Goal: Information Seeking & Learning: Compare options

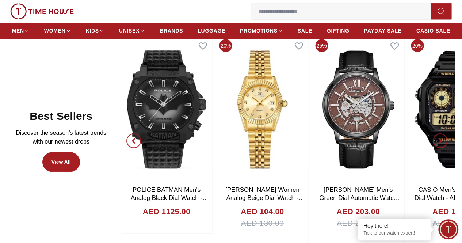
scroll to position [328, 0]
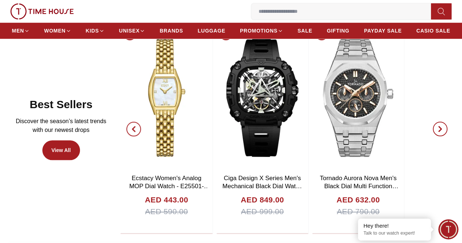
click at [439, 131] on icon "button" at bounding box center [440, 129] width 2 height 5
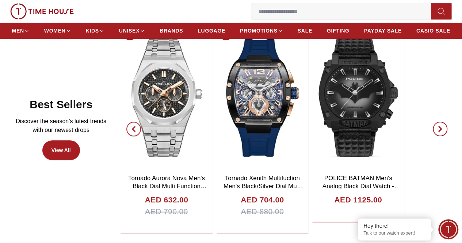
click at [439, 131] on icon "button" at bounding box center [440, 129] width 2 height 5
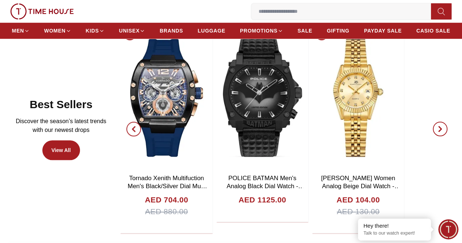
click at [439, 131] on icon "button" at bounding box center [440, 129] width 2 height 5
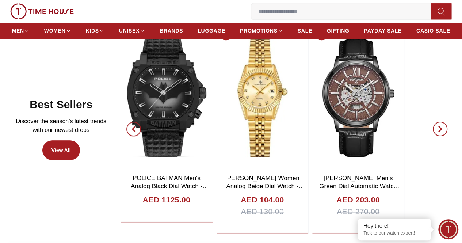
click at [439, 131] on icon "button" at bounding box center [440, 129] width 2 height 5
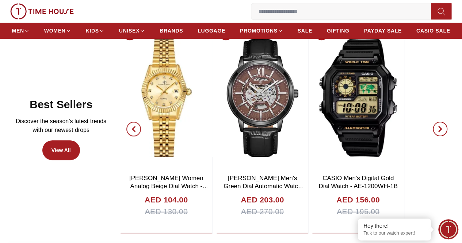
click at [439, 131] on icon "button" at bounding box center [440, 129] width 2 height 5
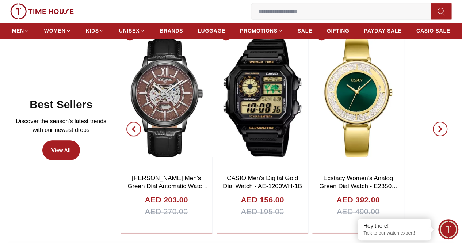
click at [439, 131] on icon "button" at bounding box center [440, 129] width 2 height 5
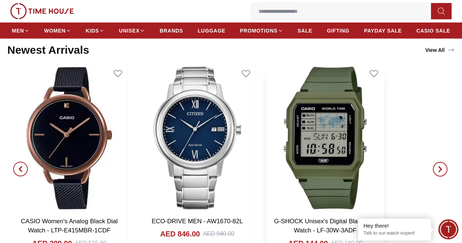
scroll to position [693, 0]
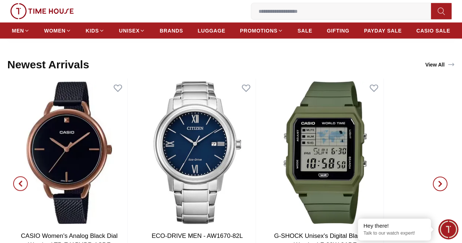
click at [437, 181] on icon "button" at bounding box center [440, 184] width 6 height 6
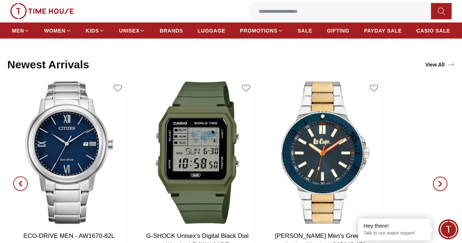
click at [437, 181] on icon "button" at bounding box center [440, 184] width 6 height 6
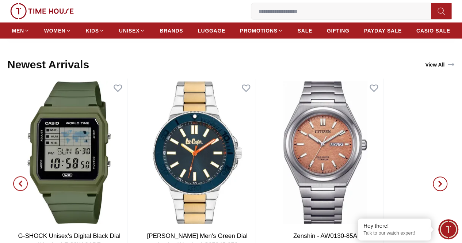
click at [437, 181] on icon "button" at bounding box center [440, 184] width 6 height 6
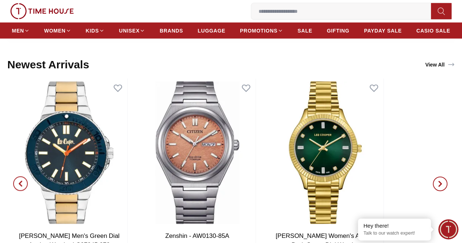
click at [437, 181] on icon "button" at bounding box center [440, 184] width 6 height 6
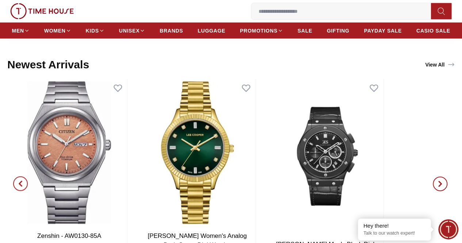
click at [437, 181] on icon "button" at bounding box center [440, 184] width 6 height 6
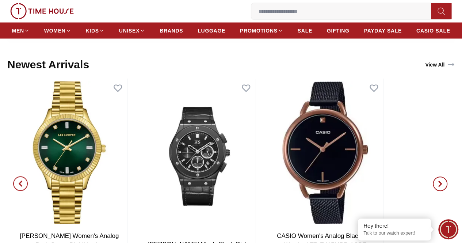
click at [437, 181] on icon "button" at bounding box center [440, 184] width 6 height 6
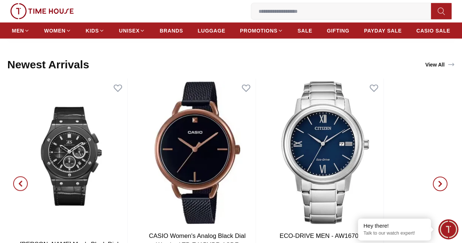
click at [437, 181] on icon "button" at bounding box center [440, 184] width 6 height 6
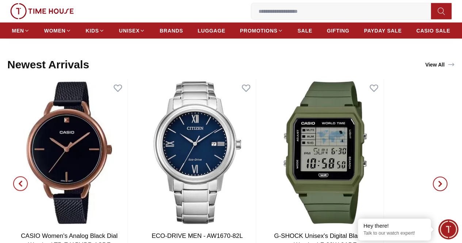
click at [437, 181] on icon "button" at bounding box center [440, 184] width 6 height 6
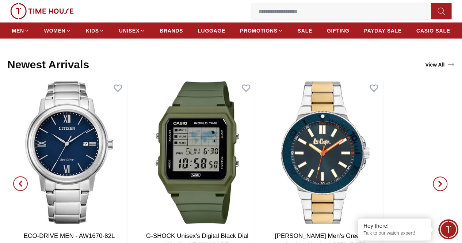
click at [437, 181] on icon "button" at bounding box center [440, 184] width 6 height 6
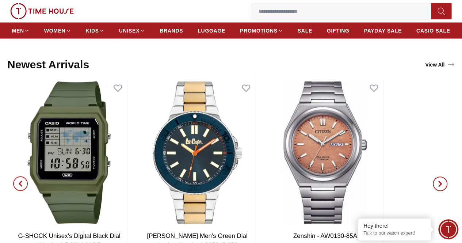
click at [437, 181] on icon "button" at bounding box center [440, 184] width 6 height 6
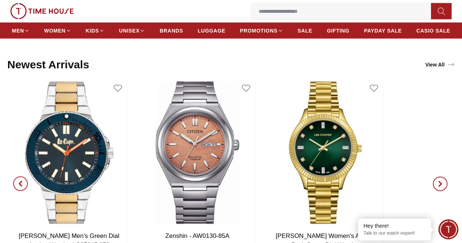
click at [437, 181] on icon "button" at bounding box center [440, 184] width 6 height 6
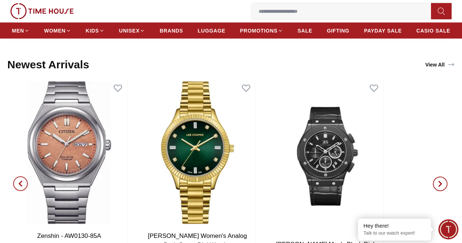
click at [437, 181] on icon "button" at bounding box center [440, 184] width 6 height 6
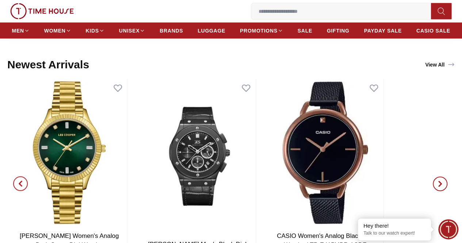
click at [437, 181] on icon "button" at bounding box center [440, 184] width 6 height 6
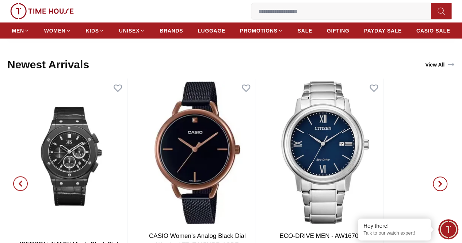
click at [437, 181] on icon "button" at bounding box center [440, 184] width 6 height 6
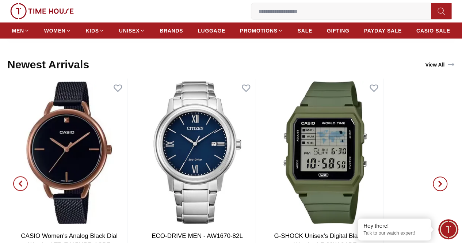
click at [437, 181] on icon "button" at bounding box center [440, 184] width 6 height 6
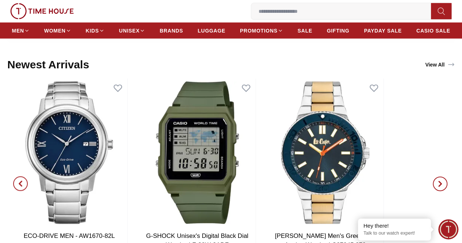
click at [437, 181] on icon "button" at bounding box center [440, 184] width 6 height 6
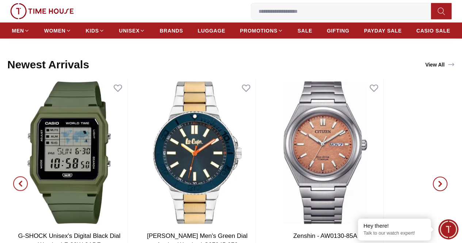
click at [437, 181] on icon "button" at bounding box center [440, 184] width 6 height 6
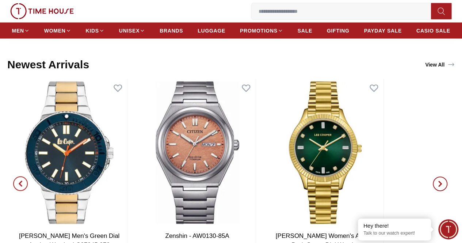
click at [437, 181] on icon "button" at bounding box center [440, 184] width 6 height 6
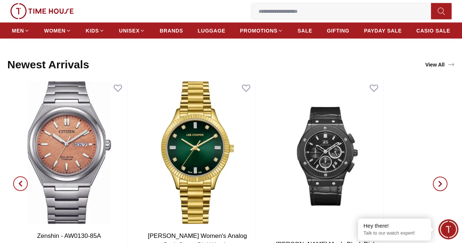
click at [437, 181] on icon "button" at bounding box center [440, 184] width 6 height 6
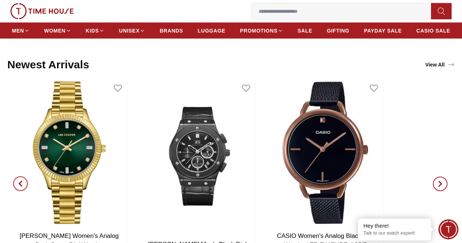
click at [437, 181] on icon "button" at bounding box center [440, 184] width 6 height 6
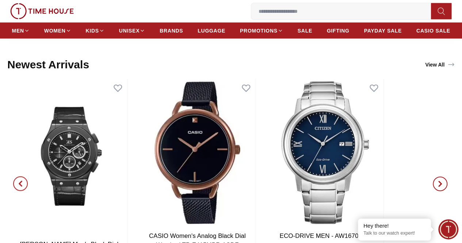
click at [437, 181] on icon "button" at bounding box center [440, 184] width 6 height 6
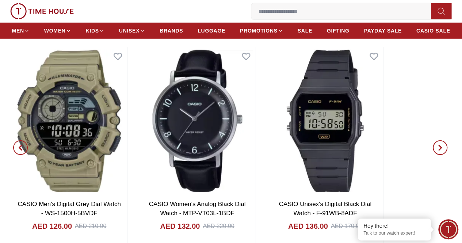
scroll to position [1131, 0]
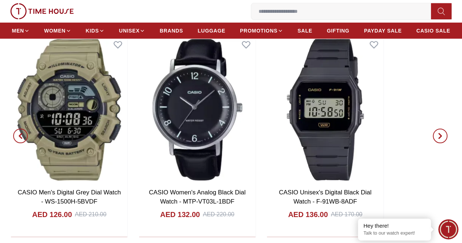
click at [439, 138] on icon "button" at bounding box center [440, 136] width 2 height 5
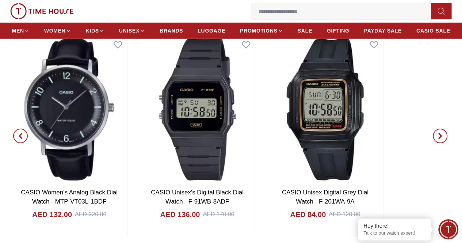
click at [439, 138] on icon "button" at bounding box center [440, 136] width 2 height 5
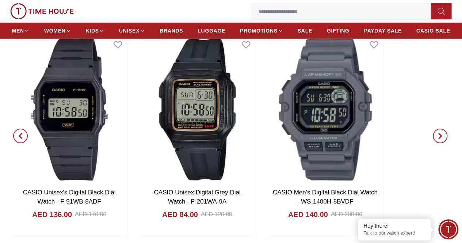
click at [439, 138] on icon "button" at bounding box center [440, 136] width 2 height 5
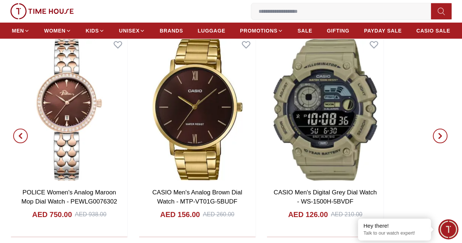
click at [437, 139] on icon "button" at bounding box center [440, 136] width 6 height 6
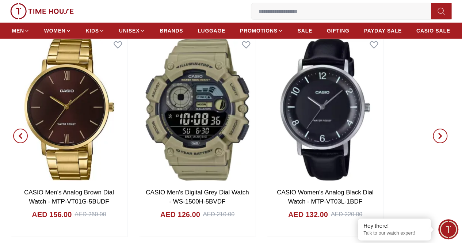
click at [437, 139] on icon "button" at bounding box center [440, 136] width 6 height 6
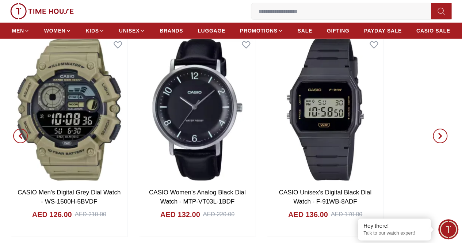
click at [432, 143] on span "button" at bounding box center [439, 135] width 15 height 15
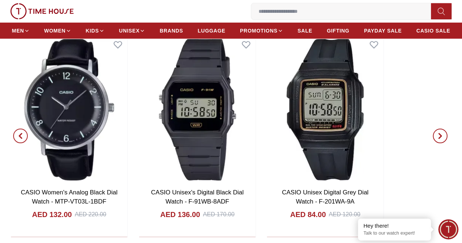
click at [432, 143] on span "button" at bounding box center [439, 135] width 15 height 15
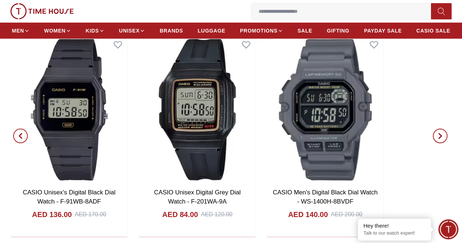
click at [432, 143] on span "button" at bounding box center [439, 135] width 15 height 15
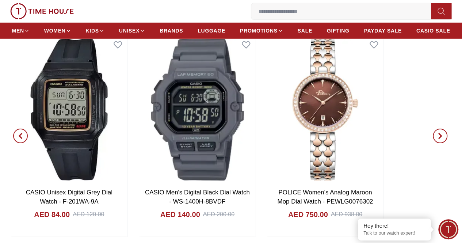
click at [432, 143] on span "button" at bounding box center [439, 135] width 15 height 15
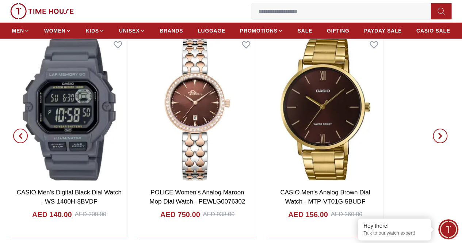
click at [432, 143] on span "button" at bounding box center [439, 135] width 15 height 15
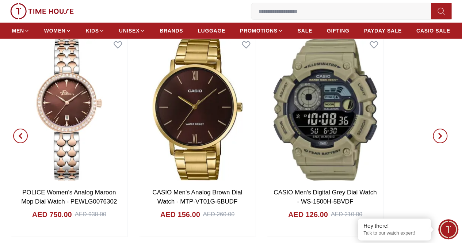
click at [432, 143] on span "button" at bounding box center [439, 135] width 15 height 15
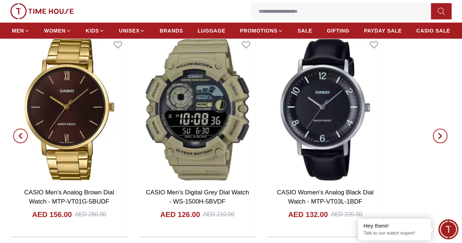
click at [432, 143] on span "button" at bounding box center [439, 135] width 15 height 15
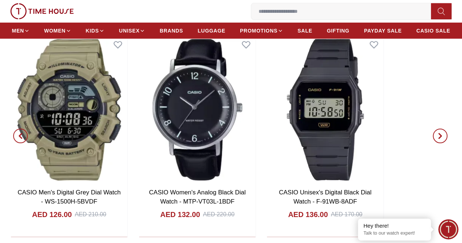
click at [432, 143] on span "button" at bounding box center [439, 135] width 15 height 15
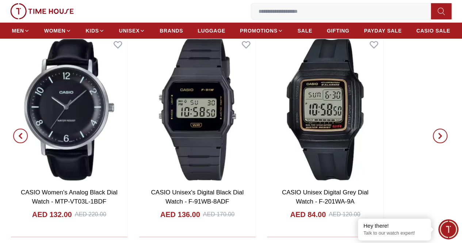
click at [432, 143] on span "button" at bounding box center [439, 135] width 15 height 15
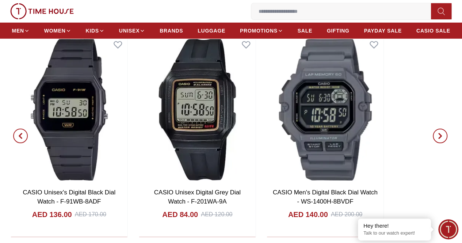
click at [432, 143] on span "button" at bounding box center [439, 135] width 15 height 15
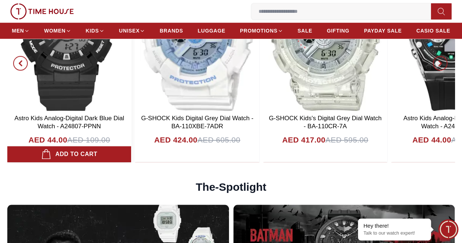
scroll to position [1605, 0]
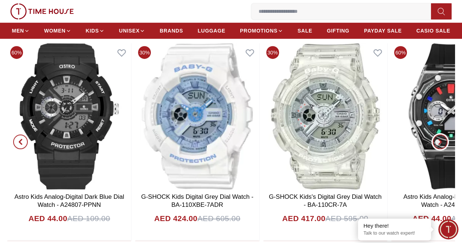
click at [437, 144] on icon "button" at bounding box center [440, 142] width 6 height 6
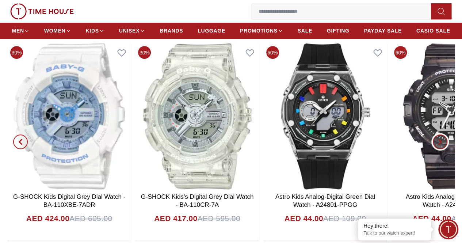
click at [437, 144] on icon "button" at bounding box center [440, 142] width 6 height 6
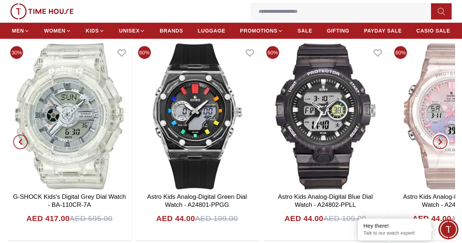
click at [437, 144] on icon "button" at bounding box center [440, 142] width 6 height 6
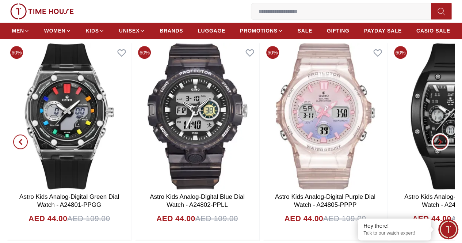
click at [437, 144] on icon "button" at bounding box center [440, 142] width 6 height 6
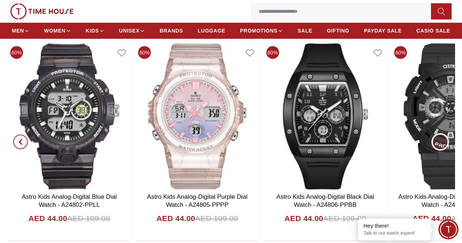
click at [437, 144] on icon "button" at bounding box center [440, 142] width 6 height 6
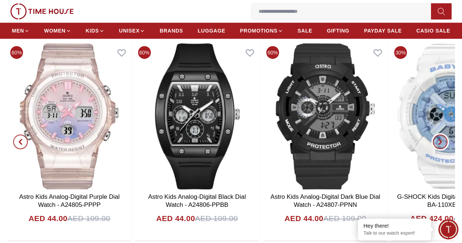
click at [437, 144] on icon "button" at bounding box center [440, 142] width 6 height 6
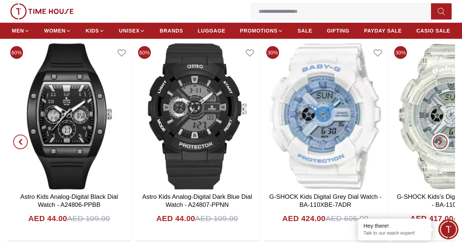
click at [437, 144] on icon "button" at bounding box center [440, 142] width 6 height 6
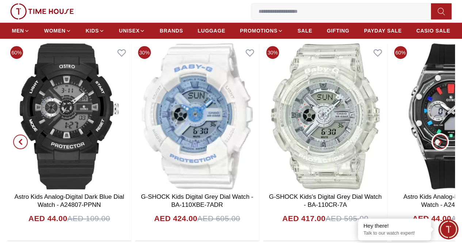
click at [437, 144] on icon "button" at bounding box center [440, 142] width 6 height 6
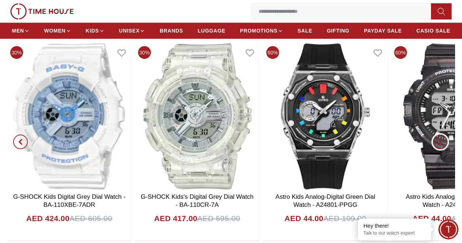
click at [437, 144] on icon "button" at bounding box center [440, 142] width 6 height 6
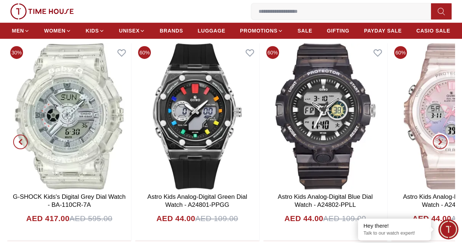
click at [437, 144] on icon "button" at bounding box center [440, 142] width 6 height 6
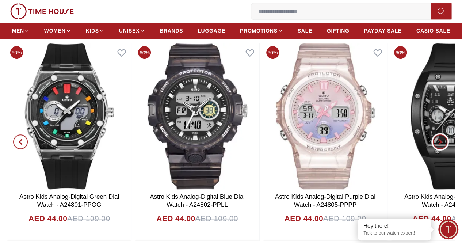
click at [437, 144] on icon "button" at bounding box center [440, 142] width 6 height 6
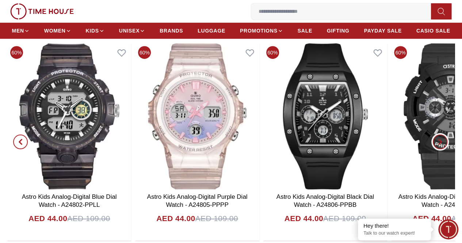
click at [437, 144] on icon "button" at bounding box center [440, 142] width 6 height 6
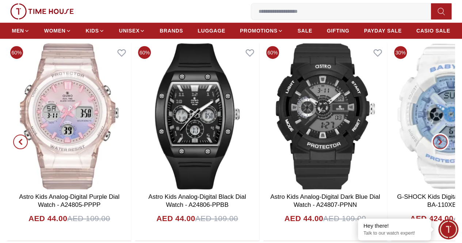
click at [437, 144] on icon "button" at bounding box center [440, 142] width 6 height 6
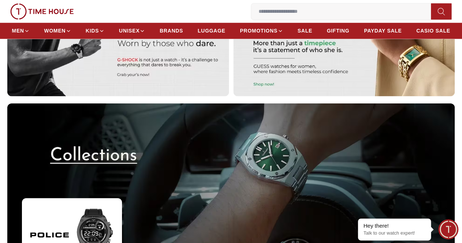
scroll to position [1970, 0]
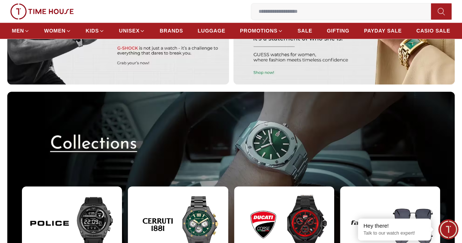
click at [302, 186] on img at bounding box center [284, 224] width 100 height 76
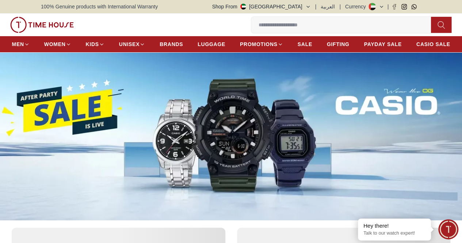
scroll to position [1970, 0]
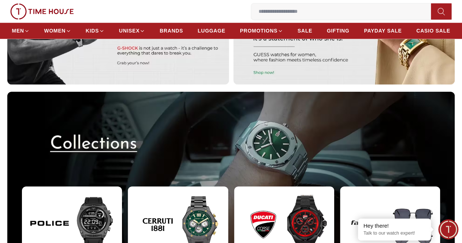
click at [349, 186] on img at bounding box center [390, 224] width 100 height 76
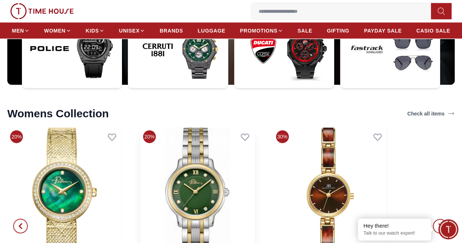
scroll to position [2153, 0]
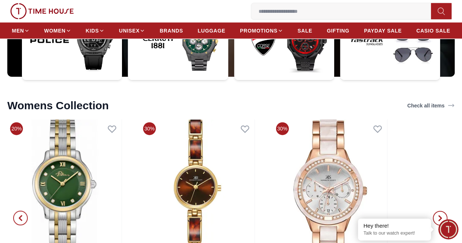
click at [426, 148] on button "button" at bounding box center [439, 217] width 26 height 197
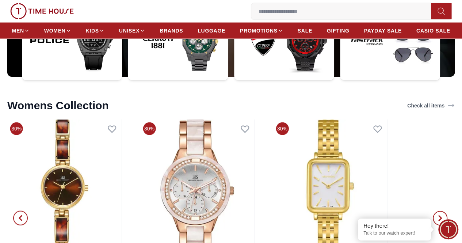
click at [432, 211] on span "button" at bounding box center [439, 218] width 15 height 15
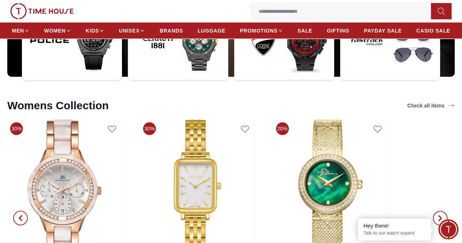
click at [432, 211] on span "button" at bounding box center [439, 218] width 15 height 15
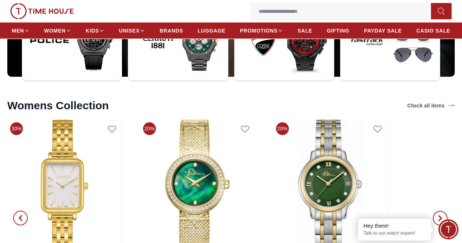
click at [432, 211] on span "button" at bounding box center [439, 218] width 15 height 15
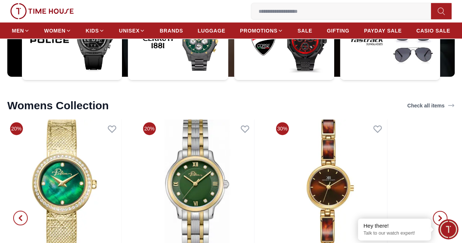
click at [432, 211] on span "button" at bounding box center [439, 218] width 15 height 15
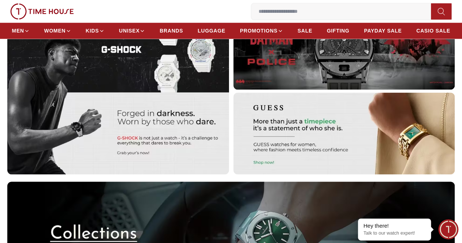
scroll to position [1895, 0]
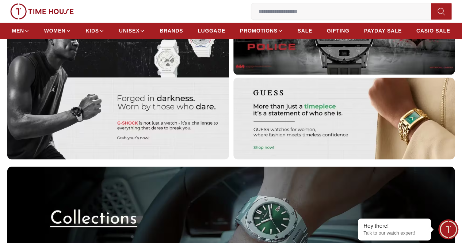
click at [340, 92] on img at bounding box center [343, 118] width 221 height 82
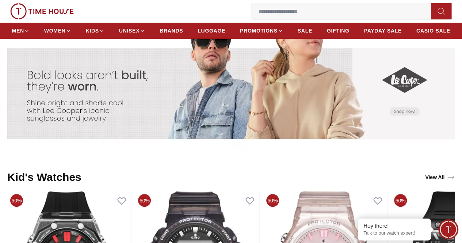
scroll to position [1385, 0]
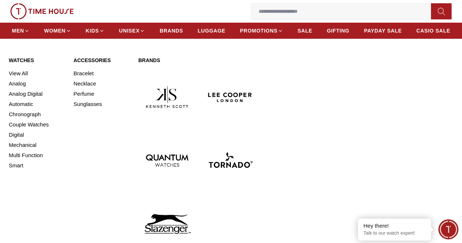
click at [82, 99] on link "Perfume" at bounding box center [101, 94] width 56 height 10
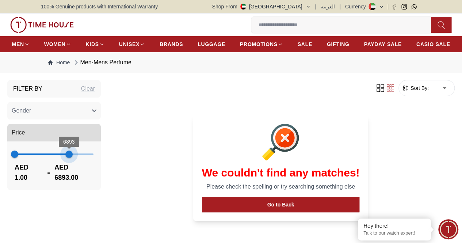
type input "****"
drag, startPoint x: 152, startPoint y: 163, endPoint x: 114, endPoint y: 162, distance: 37.9
click at [73, 158] on span "6893" at bounding box center [68, 153] width 7 height 7
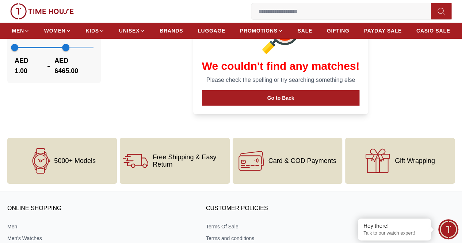
scroll to position [109, 0]
